Goal: Transaction & Acquisition: Subscribe to service/newsletter

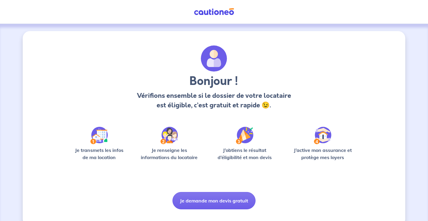
scroll to position [12, 0]
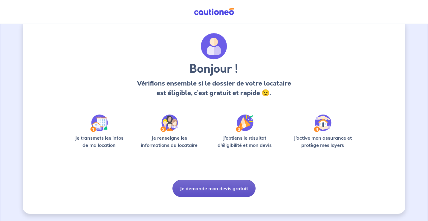
click at [216, 194] on button "Je demande mon devis gratuit" at bounding box center [213, 188] width 83 height 17
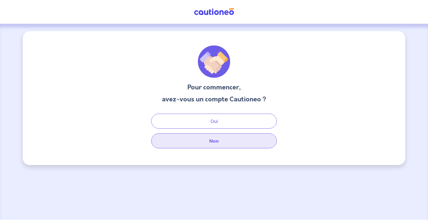
click at [211, 144] on button "Non" at bounding box center [213, 140] width 125 height 15
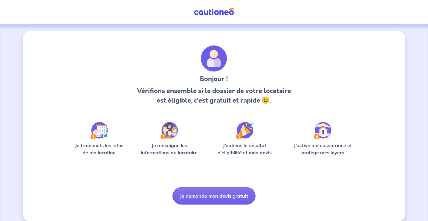
scroll to position [7, 0]
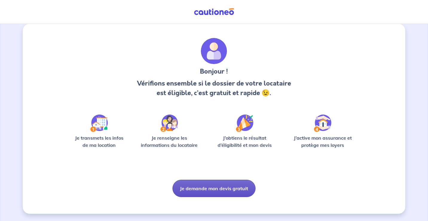
click at [212, 196] on button "Je demande mon devis gratuit" at bounding box center [213, 188] width 83 height 17
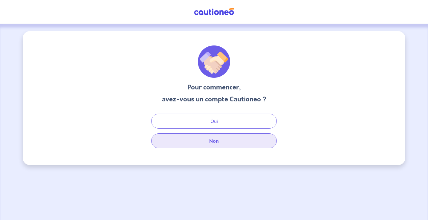
click at [212, 143] on button "Non" at bounding box center [213, 140] width 125 height 15
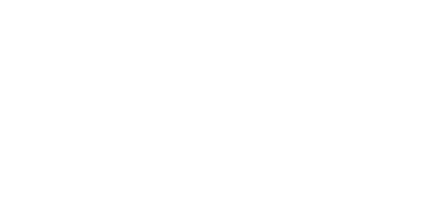
select select "FR"
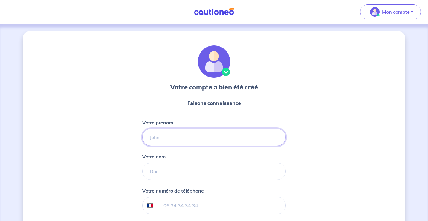
click at [232, 138] on input "Votre prénom" at bounding box center [213, 136] width 143 height 17
type input "Yoan"
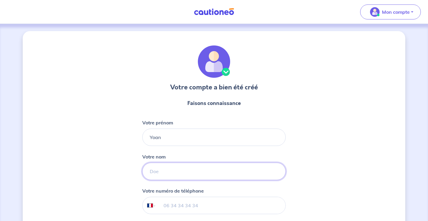
type input "BENSAMOUN"
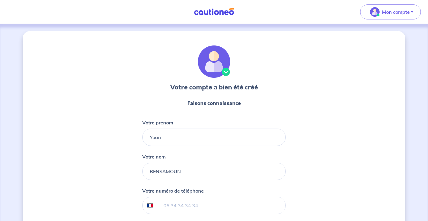
type input "06 88 87 86 15"
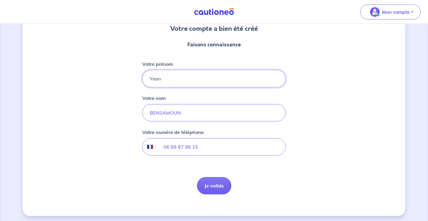
scroll to position [60, 0]
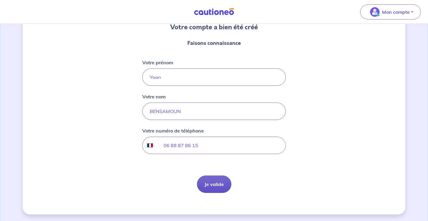
click at [209, 181] on button "Je valide" at bounding box center [214, 183] width 34 height 17
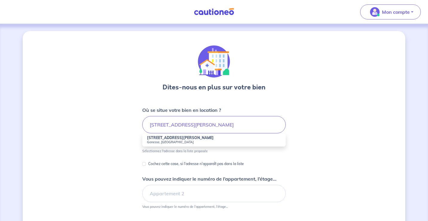
click at [180, 143] on small "Gonesse, France" at bounding box center [214, 142] width 134 height 4
type input "4 Avenue Georges Pompidou, Gonesse, France"
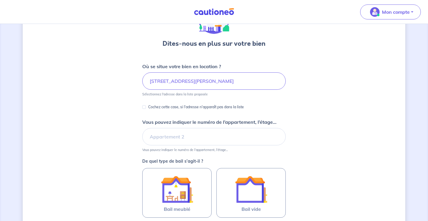
scroll to position [44, 0]
click at [183, 135] on input "Vous pouvez indiquer le numéro de l’appartement, l’étage..." at bounding box center [213, 136] width 143 height 17
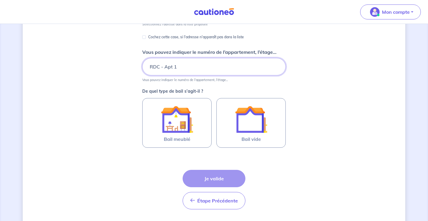
scroll to position [114, 0]
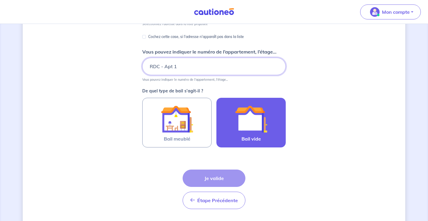
type input "RDC - Apt 1"
click at [252, 116] on img at bounding box center [251, 119] width 32 height 32
click at [0, 0] on input "Bail vide" at bounding box center [0, 0] width 0 height 0
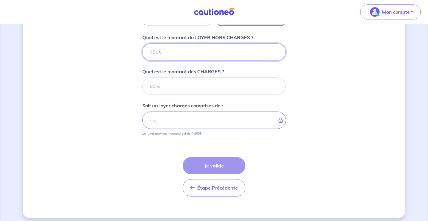
scroll to position [240, 0]
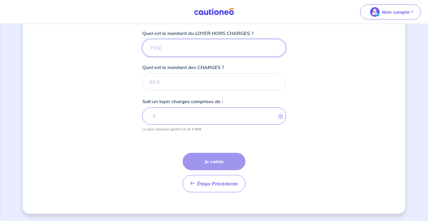
click at [197, 49] on input "Quel est le montant du LOYER HORS CHARGES ?" at bounding box center [213, 47] width 143 height 17
click at [276, 45] on input "0.01" at bounding box center [213, 47] width 143 height 17
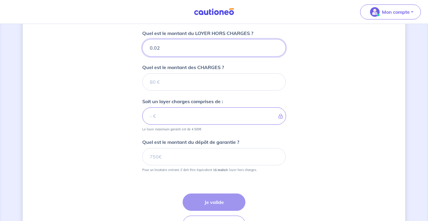
click at [276, 45] on input "0.02" at bounding box center [213, 47] width 143 height 17
type input "0.03"
click at [276, 45] on input "0.03" at bounding box center [213, 47] width 143 height 17
drag, startPoint x: 227, startPoint y: 48, endPoint x: 123, endPoint y: 47, distance: 104.0
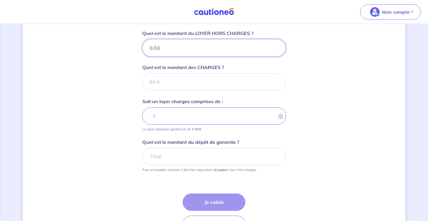
click at [123, 47] on div "Dites-nous en plus sur votre bien Où se situe votre bien en location ? 4 Avenue…" at bounding box center [214, 22] width 382 height 463
type input "8"
type input "800"
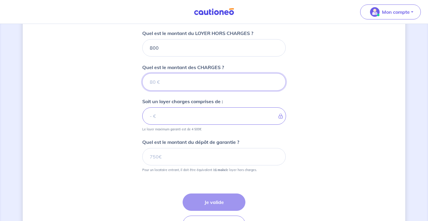
click at [171, 80] on input "Quel est le montant des CHARGES ?" at bounding box center [213, 81] width 143 height 17
type input "5"
type input "805"
type input "50"
type input "850"
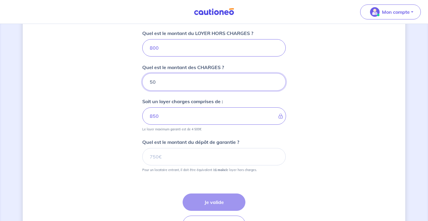
type input "50"
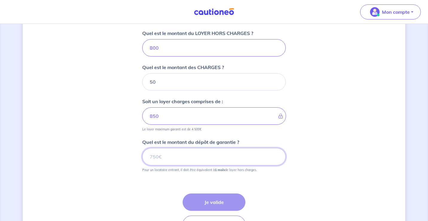
click at [177, 162] on input "Quel est le montant du dépôt de garantie ?" at bounding box center [213, 156] width 143 height 17
type input "5"
type input "800"
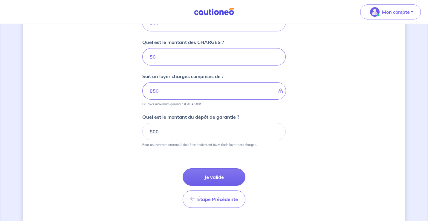
scroll to position [271, 0]
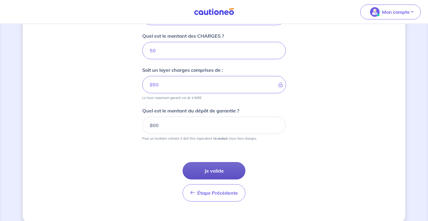
click at [211, 168] on button "Je valide" at bounding box center [214, 170] width 63 height 17
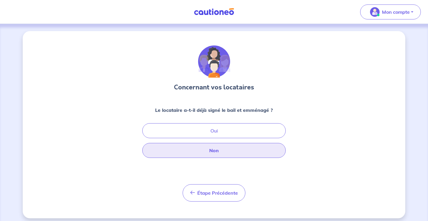
click at [221, 150] on button "Non" at bounding box center [213, 150] width 143 height 15
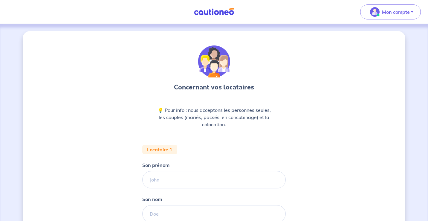
scroll to position [49, 0]
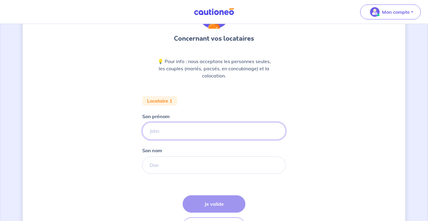
click at [192, 128] on input "Son prénom" at bounding box center [213, 130] width 143 height 17
type input "Anouk"
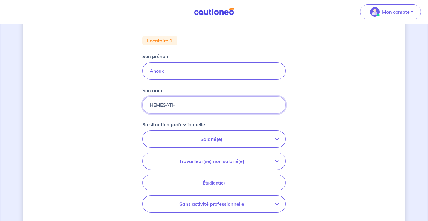
scroll to position [128, 0]
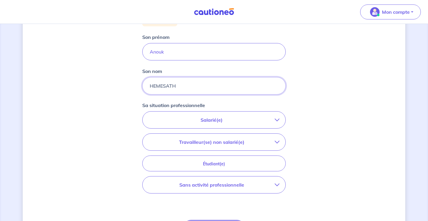
type input "HEMESATH"
click at [226, 120] on p "Salarié(e)" at bounding box center [211, 119] width 126 height 7
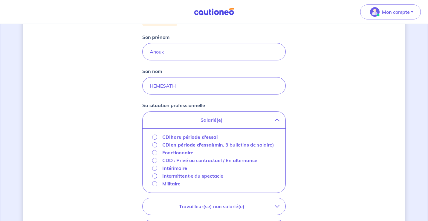
click at [226, 120] on p "Salarié(e)" at bounding box center [211, 119] width 126 height 7
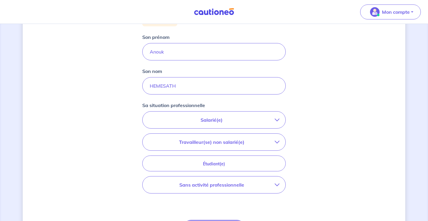
click at [232, 145] on p "Travailleur(se) non salarié(e)" at bounding box center [211, 141] width 126 height 7
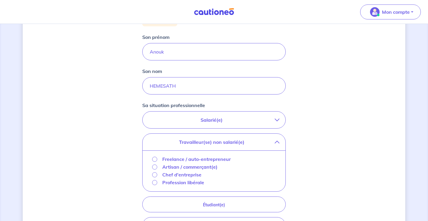
click at [232, 143] on p "Travailleur(se) non salarié(e)" at bounding box center [211, 141] width 126 height 7
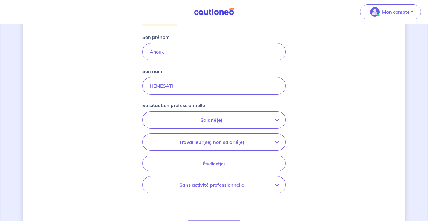
click at [227, 119] on p "Salarié(e)" at bounding box center [211, 119] width 126 height 7
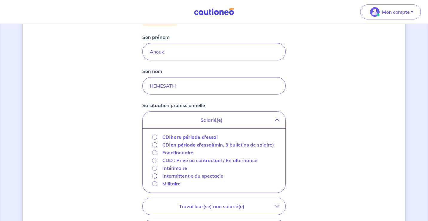
scroll to position [142, 0]
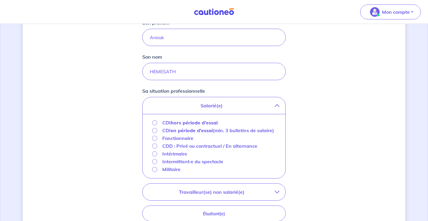
click at [186, 142] on p "Fonctionnaire" at bounding box center [177, 137] width 31 height 7
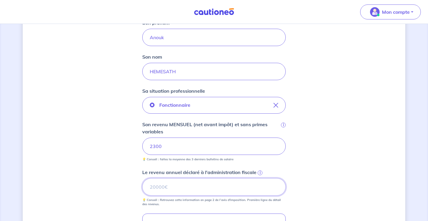
click at [199, 191] on input "Le revenu annuel déclaré à l'administration fiscale i" at bounding box center [213, 186] width 143 height 17
type input "24426"
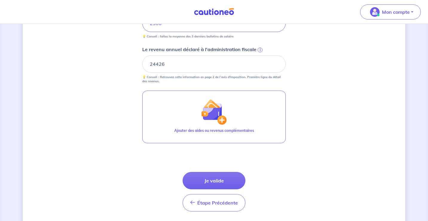
scroll to position [265, 0]
click at [226, 177] on button "Je valide" at bounding box center [214, 179] width 63 height 17
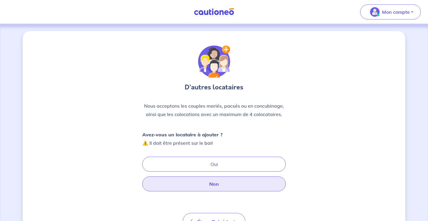
click at [211, 183] on button "Non" at bounding box center [213, 183] width 143 height 15
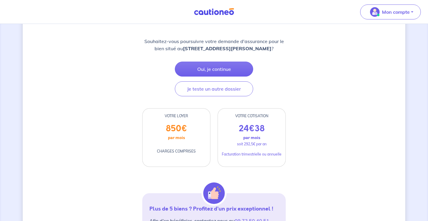
scroll to position [139, 0]
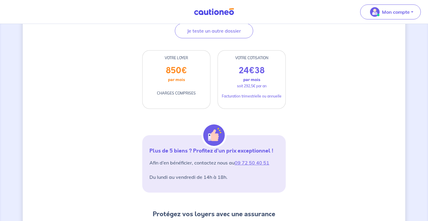
click at [268, 95] on p "Facturation trimestrielle ou annuelle" at bounding box center [252, 96] width 60 height 5
click at [308, 141] on div "D’après vos déclarations, Votre dossier locataire est éligible Souhaitez-vous p…" at bounding box center [214, 185] width 382 height 587
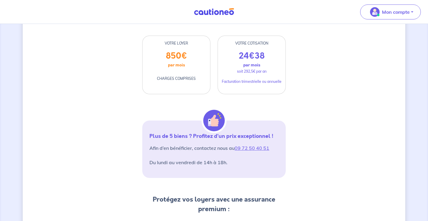
scroll to position [264, 0]
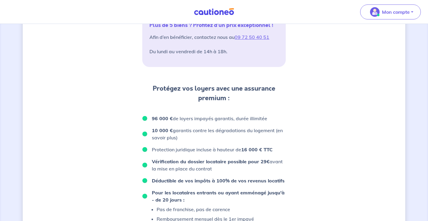
click at [204, 126] on ul "96 000 € de loyers impayés garantis, durée illimitée 10 000 € garantis contre l…" at bounding box center [213, 204] width 143 height 179
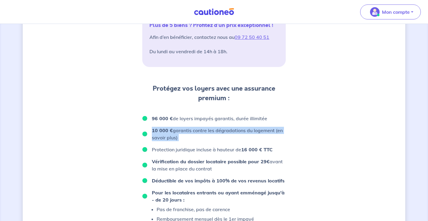
click at [197, 118] on p "96 000 € de loyers impayés garantis, durée illimitée" at bounding box center [209, 118] width 115 height 7
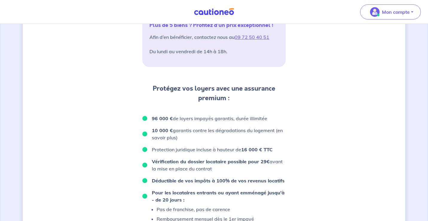
click at [197, 118] on p "96 000 € de loyers impayés garantis, durée illimitée" at bounding box center [209, 118] width 115 height 7
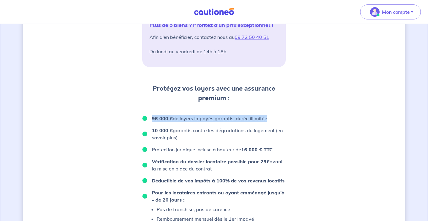
click at [202, 129] on p "10 000 € garantis contre les dégradations du logement (en savoir plus)" at bounding box center [219, 134] width 134 height 14
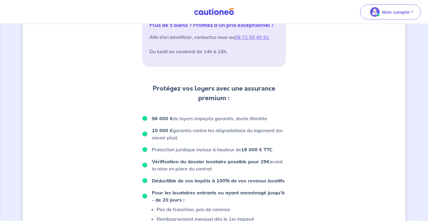
click at [202, 129] on p "10 000 € garantis contre les dégradations du logement (en savoir plus)" at bounding box center [219, 134] width 134 height 14
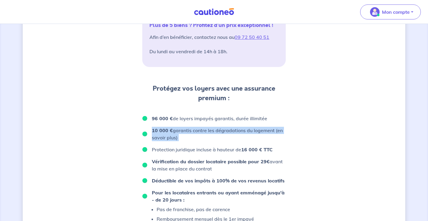
scroll to position [298, 0]
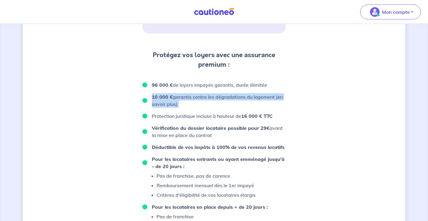
click at [202, 129] on strong "Vérification du dossier locataire possible pour 29€" at bounding box center [211, 128] width 118 height 6
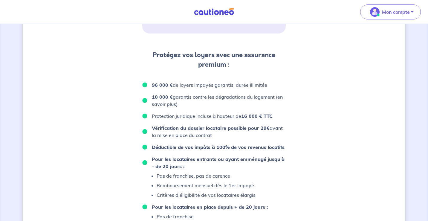
click at [202, 129] on strong "Vérification du dossier locataire possible pour 29€" at bounding box center [211, 128] width 118 height 6
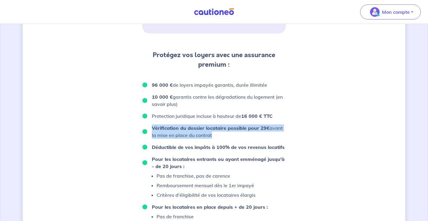
click at [202, 129] on strong "Vérification du dossier locataire possible pour 29€" at bounding box center [211, 128] width 118 height 6
click at [209, 162] on p "Pour les locataires entrants ou ayant emménagé jusqu'à - de 20 jours :" at bounding box center [219, 162] width 134 height 14
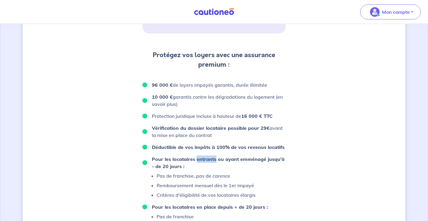
click at [209, 162] on p "Pour les locataires entrants ou ayant emménagé jusqu'à - de 20 jours :" at bounding box center [219, 162] width 134 height 14
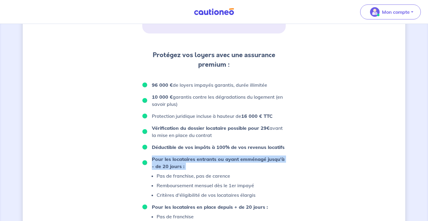
click at [210, 180] on ul "Pas de franchise, pas de carence Remboursement mensuel dès le 1er impayé Critèr…" at bounding box center [198, 185] width 113 height 26
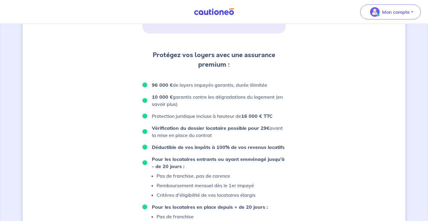
click at [210, 180] on ul "Pas de franchise, pas de carence Remboursement mensuel dès le 1er impayé Critèr…" at bounding box center [198, 185] width 113 height 26
click at [212, 184] on p "Remboursement mensuel dès le 1er impayé" at bounding box center [206, 185] width 99 height 7
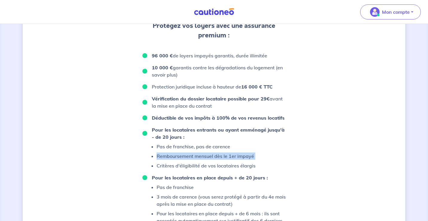
scroll to position [327, 0]
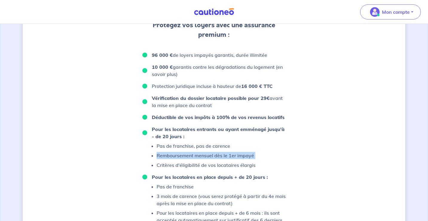
click at [212, 184] on p "Pas de franchise" at bounding box center [221, 186] width 129 height 7
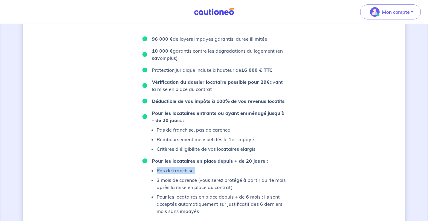
scroll to position [350, 0]
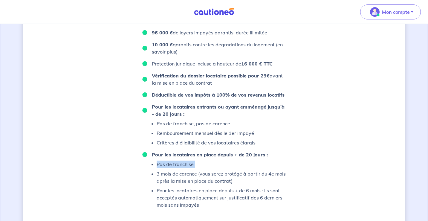
click at [212, 184] on ul "Pas de franchise 3 mois de carence (vous serez protégé à partir du 4e mois aprè…" at bounding box center [213, 184] width 143 height 48
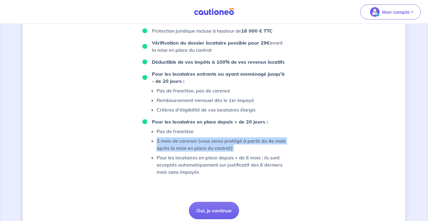
scroll to position [405, 0]
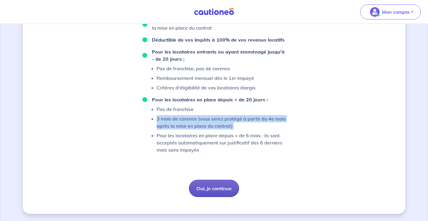
click at [219, 191] on button "Oui, je continue" at bounding box center [214, 188] width 50 height 17
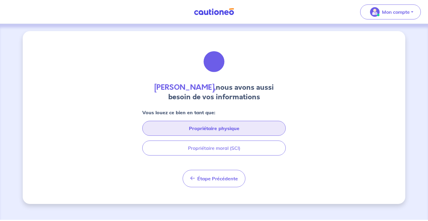
click at [205, 130] on button "Propriétaire physique" at bounding box center [213, 128] width 143 height 15
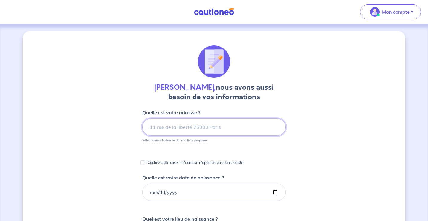
click at [201, 127] on input at bounding box center [213, 126] width 143 height 17
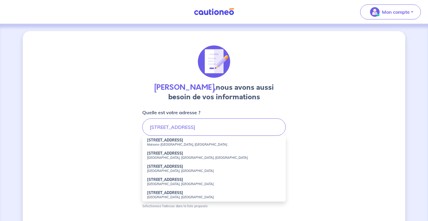
click at [201, 145] on small "Maisons-Alfort, France" at bounding box center [214, 144] width 134 height 4
type input "6 Rue Bourgelat, Maisons-Alfort, France"
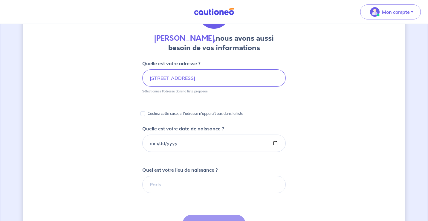
scroll to position [49, 0]
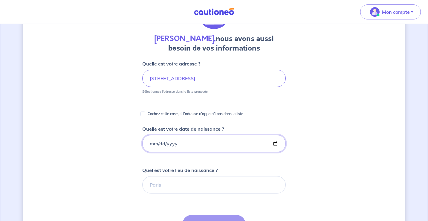
click at [173, 144] on input "Quelle est votre date de naissance ?" at bounding box center [213, 143] width 143 height 17
click at [150, 144] on input "Quelle est votre date de naissance ?" at bounding box center [213, 143] width 143 height 17
type input "1994-06-16"
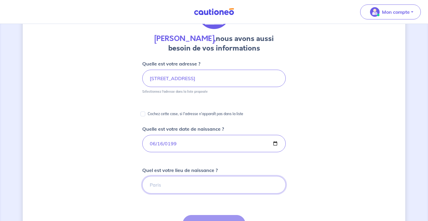
click at [172, 183] on input "Quel est votre lieu de naissance ?" at bounding box center [213, 184] width 143 height 17
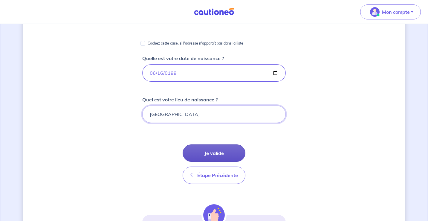
type input "PARIS"
click at [221, 152] on button "Je valide" at bounding box center [214, 152] width 63 height 17
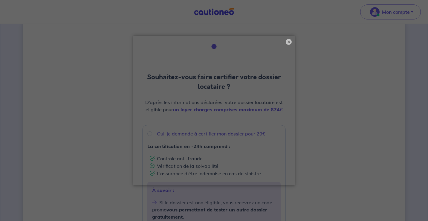
scroll to position [15, 0]
click at [288, 42] on button "×" at bounding box center [288, 41] width 7 height 7
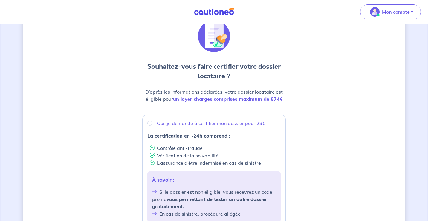
scroll to position [17, 0]
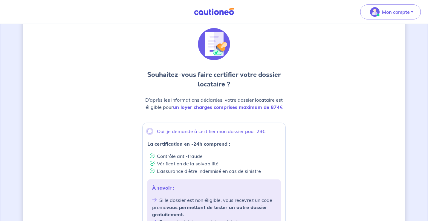
click at [149, 131] on input "Oui, je demande à certifier mon dossier pour 29€" at bounding box center [149, 131] width 5 height 5
radio input "true"
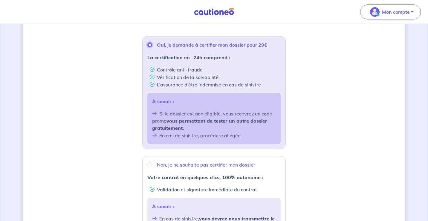
scroll to position [0, 0]
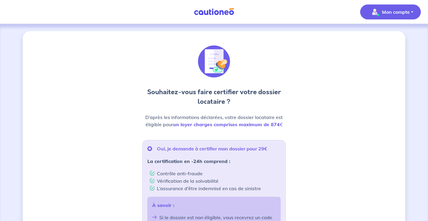
click at [382, 12] on p "Mon compte" at bounding box center [396, 11] width 28 height 7
click at [384, 36] on link "Mes informations" at bounding box center [384, 37] width 48 height 10
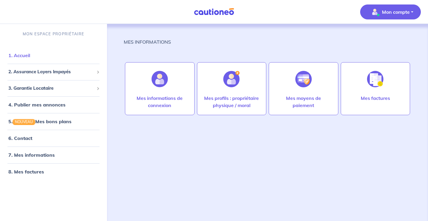
click at [30, 56] on link "1. Accueil" at bounding box center [19, 55] width 22 height 6
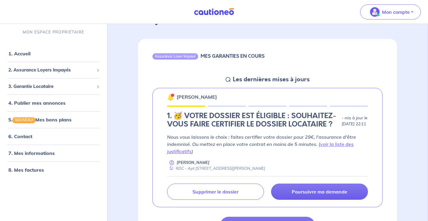
scroll to position [44, 0]
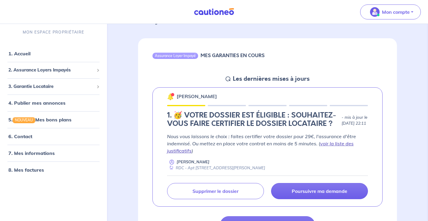
click at [330, 153] on link "voir la liste des justificatifs" at bounding box center [260, 146] width 186 height 13
click at [71, 121] on link "5. NOUVEAU Mes bons plans" at bounding box center [39, 120] width 62 height 6
click at [207, 128] on h4 "1. 🥳 VOTRE DOSSIER EST ÉLIGIBLE : SOUHAITEZ-VOUS FAIRE CERTIFIER LE DOSSIER LOC…" at bounding box center [253, 119] width 172 height 17
click at [196, 125] on h4 "1. 🥳 VOTRE DOSSIER EST ÉLIGIBLE : SOUHAITEZ-VOUS FAIRE CERTIFIER LE DOSSIER LOC…" at bounding box center [253, 119] width 172 height 17
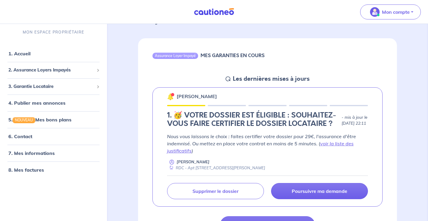
click at [196, 125] on h4 "1. 🥳 VOTRE DOSSIER EST ÉLIGIBLE : SOUHAITEZ-VOUS FAIRE CERTIFIER LE DOSSIER LOC…" at bounding box center [253, 119] width 172 height 17
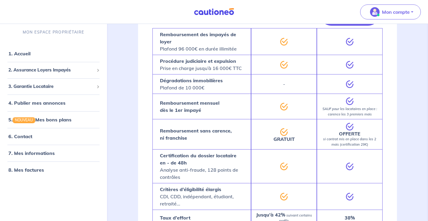
scroll to position [455, 0]
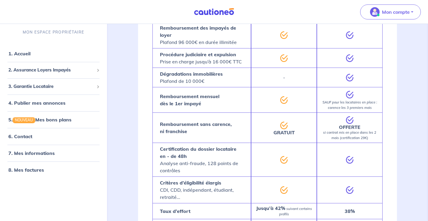
click at [343, 140] on p "OFFERTE si contrat mis en place dans les 2 mois (certification 29€)" at bounding box center [349, 133] width 60 height 16
click at [358, 162] on div at bounding box center [350, 159] width 66 height 34
click at [344, 140] on em "si contrat mis en place dans les 2 mois (certification 29€)" at bounding box center [349, 135] width 53 height 10
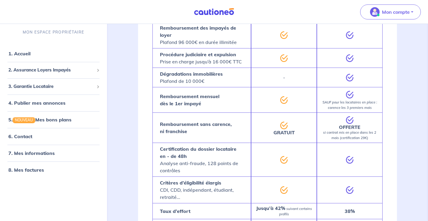
click at [344, 140] on em "si contrat mis en place dans les 2 mois (certification 29€)" at bounding box center [349, 135] width 53 height 10
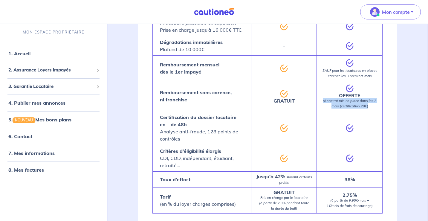
scroll to position [487, 0]
click at [344, 144] on div at bounding box center [350, 127] width 66 height 34
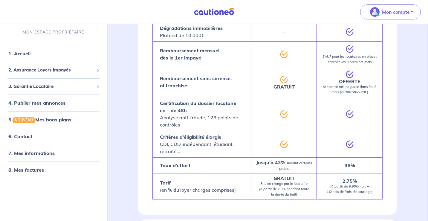
scroll to position [506, 0]
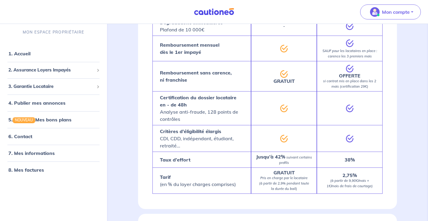
click at [344, 147] on div at bounding box center [350, 138] width 66 height 27
click at [352, 161] on div "38%" at bounding box center [350, 159] width 66 height 16
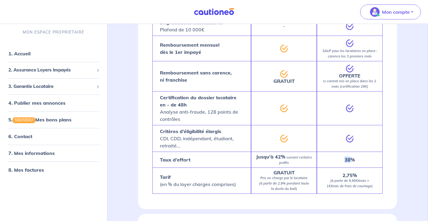
click at [353, 165] on div "38%" at bounding box center [350, 159] width 66 height 16
click at [352, 165] on div "38%" at bounding box center [350, 159] width 66 height 16
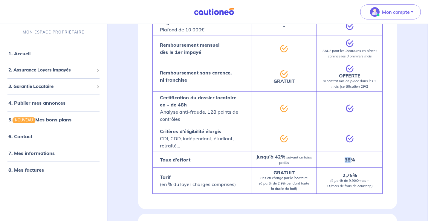
click at [352, 165] on div "38%" at bounding box center [350, 159] width 66 height 16
click at [362, 188] on em "(à partir de 9,90€/mois + 1€/mois de frais de courtage)" at bounding box center [350, 183] width 46 height 10
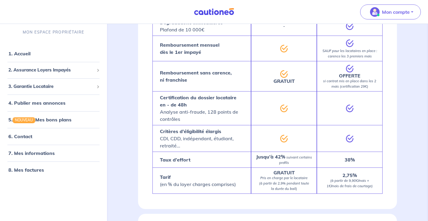
click at [362, 188] on em "(à partir de 9,90€/mois + 1€/mois de frais de courtage)" at bounding box center [350, 183] width 46 height 10
click at [300, 191] on em "Pris en charge par le locataire (à partir de 2,9% pendant toute la durée du bai…" at bounding box center [284, 183] width 50 height 15
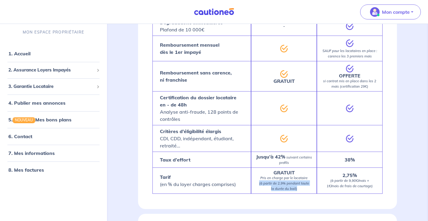
click at [335, 188] on em "(à partir de 9,90€/mois + 1€/mois de frais de courtage)" at bounding box center [350, 183] width 46 height 10
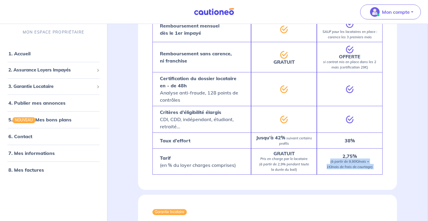
scroll to position [534, 0]
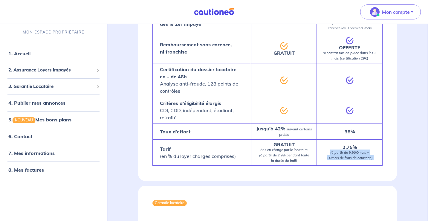
click at [324, 178] on div "Garantie locataire Assurance Loyer Impayé Remboursement des impayés de loyer Pl…" at bounding box center [267, 47] width 259 height 268
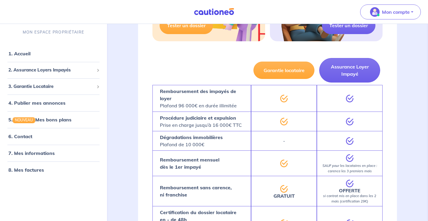
scroll to position [392, 0]
click at [284, 149] on div "-" at bounding box center [284, 140] width 66 height 19
click at [203, 140] on strong "Dégradations immobilières" at bounding box center [191, 137] width 63 height 6
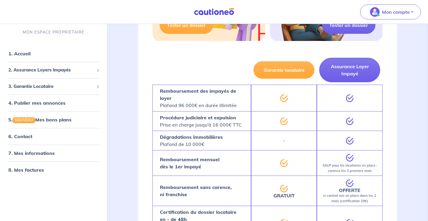
click at [203, 140] on strong "Dégradations immobilières" at bounding box center [191, 137] width 63 height 6
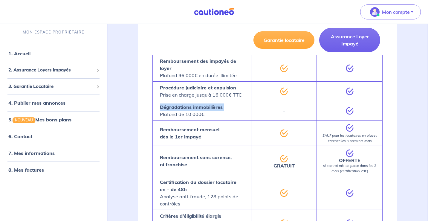
click at [203, 140] on p "Remboursement mensuel dès le 1er impayé" at bounding box center [189, 133] width 59 height 14
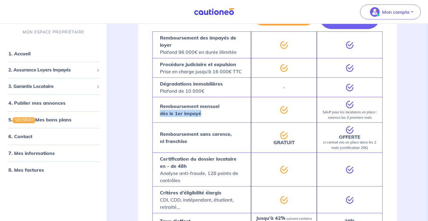
scroll to position [454, 0]
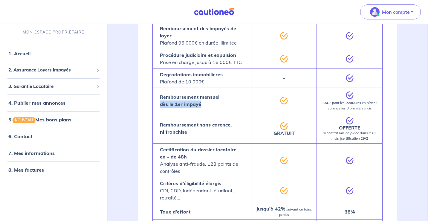
click at [280, 129] on icon at bounding box center [283, 125] width 7 height 7
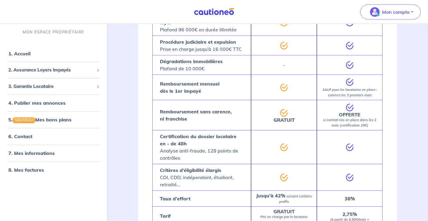
scroll to position [472, 0]
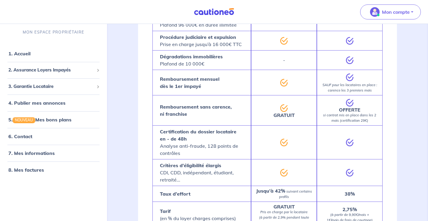
click at [280, 154] on div at bounding box center [284, 142] width 66 height 34
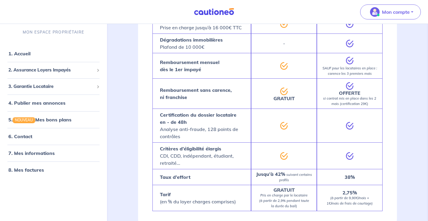
scroll to position [494, 0]
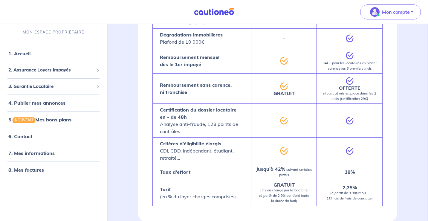
click at [280, 154] on icon at bounding box center [283, 150] width 7 height 7
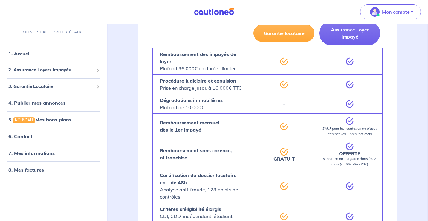
scroll to position [417, 0]
